Goal: Transaction & Acquisition: Obtain resource

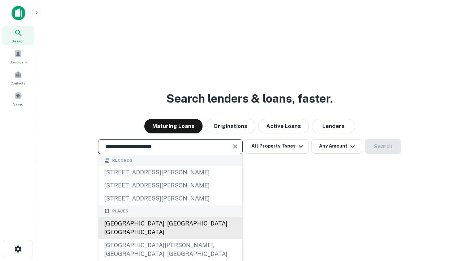
click at [170, 238] on div "[GEOGRAPHIC_DATA], [GEOGRAPHIC_DATA], [GEOGRAPHIC_DATA]" at bounding box center [170, 228] width 144 height 22
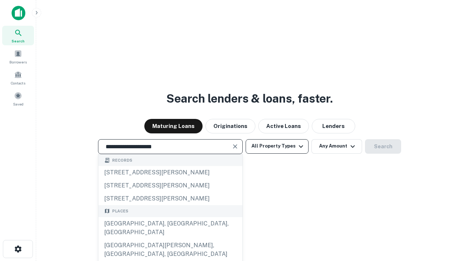
type input "**********"
click at [277, 146] on button "All Property Types" at bounding box center [277, 146] width 63 height 14
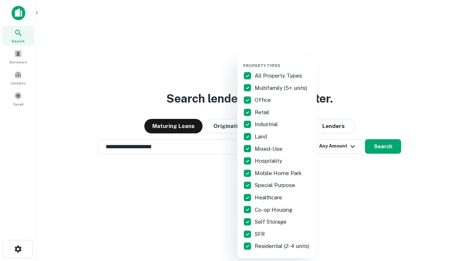
click at [283, 61] on button "button" at bounding box center [283, 61] width 80 height 0
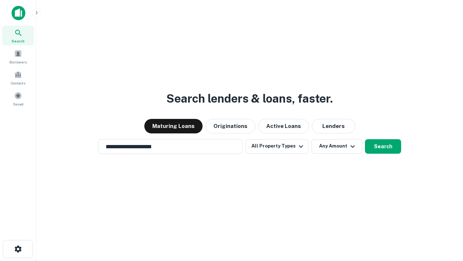
scroll to position [11, 0]
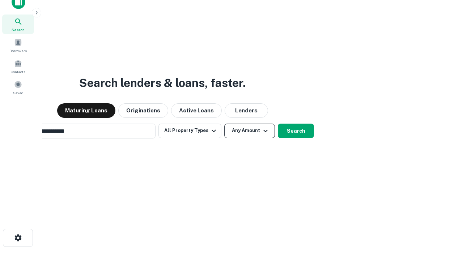
click at [224, 123] on button "Any Amount" at bounding box center [249, 130] width 51 height 14
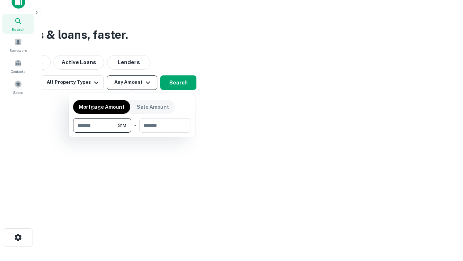
type input "*******"
click at [132, 132] on button "button" at bounding box center [132, 132] width 118 height 0
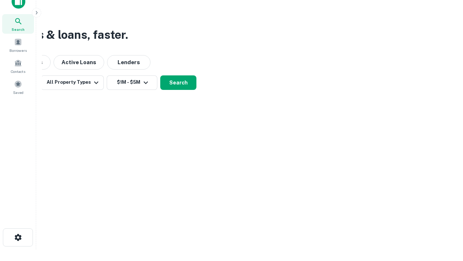
scroll to position [4, 134]
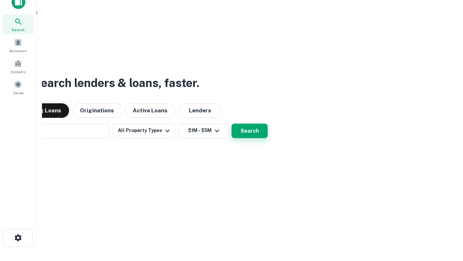
click at [232, 123] on button "Search" at bounding box center [250, 130] width 36 height 14
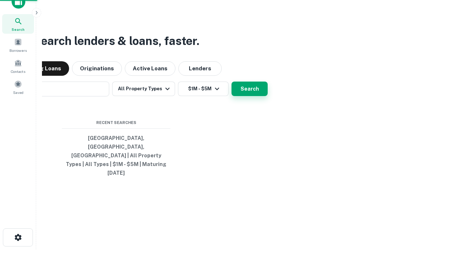
scroll to position [19, 205]
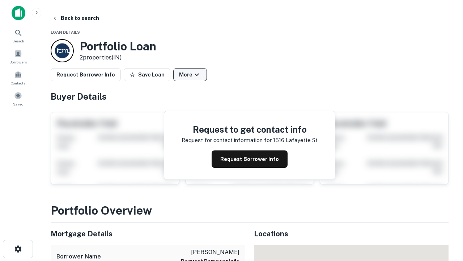
click at [190, 75] on button "More" at bounding box center [190, 74] width 34 height 13
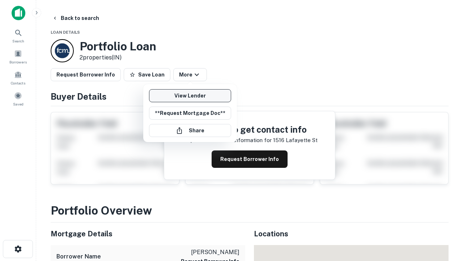
click at [190, 96] on link "View Lender" at bounding box center [190, 95] width 82 height 13
